Goal: Task Accomplishment & Management: Manage account settings

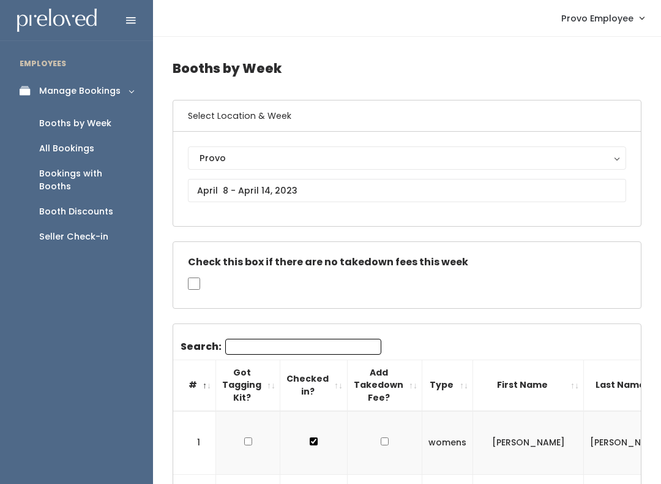
click at [98, 205] on div "Booth Discounts" at bounding box center [76, 211] width 74 height 13
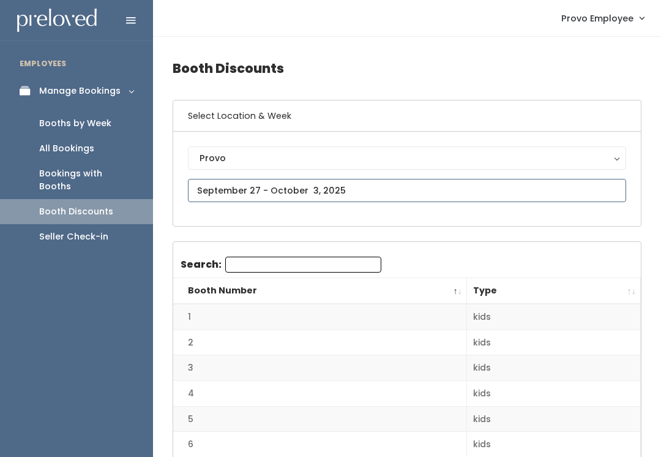
click at [322, 184] on input "text" at bounding box center [407, 190] width 438 height 23
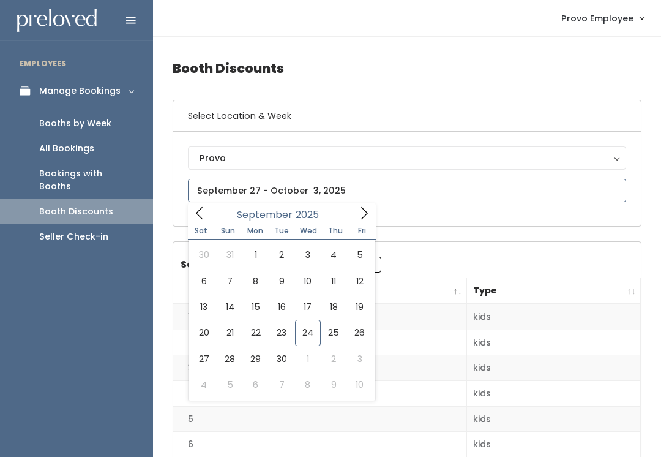
type input "September 20 to September 26"
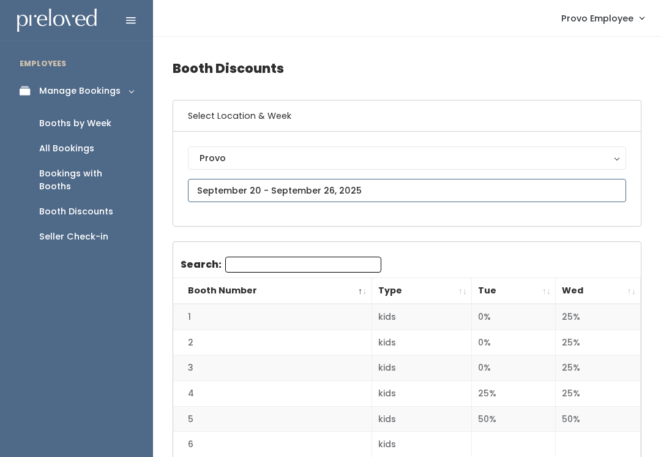
click at [356, 184] on input "text" at bounding box center [407, 190] width 438 height 23
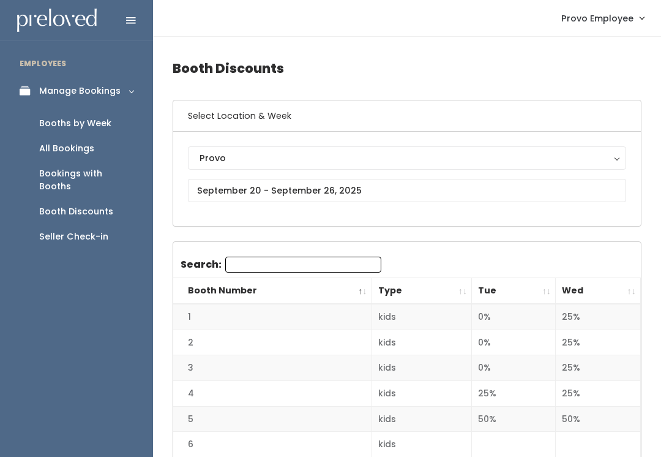
click at [622, 282] on th "Wed" at bounding box center [598, 291] width 85 height 26
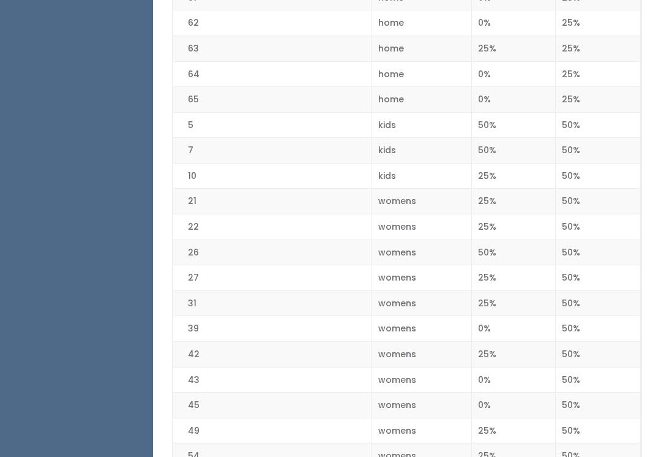
scroll to position [1555, 0]
